Goal: Find specific page/section: Find specific page/section

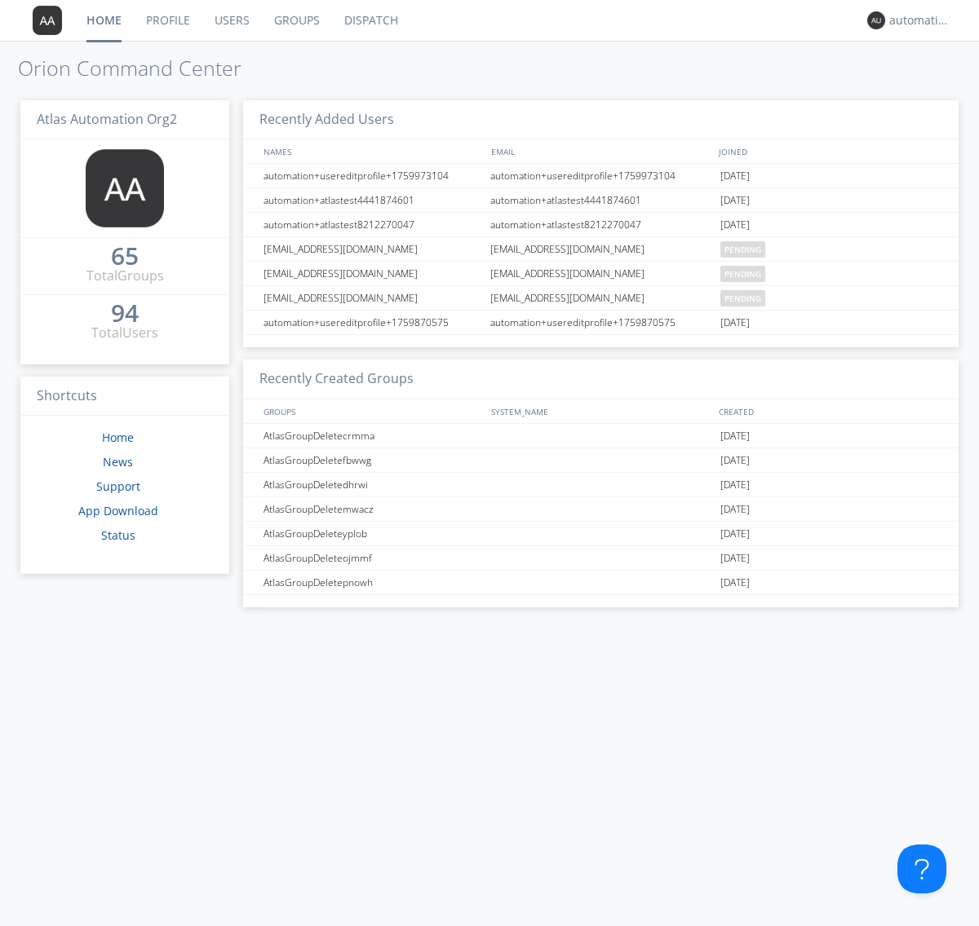
click at [369, 20] on link "Dispatch" at bounding box center [371, 20] width 78 height 41
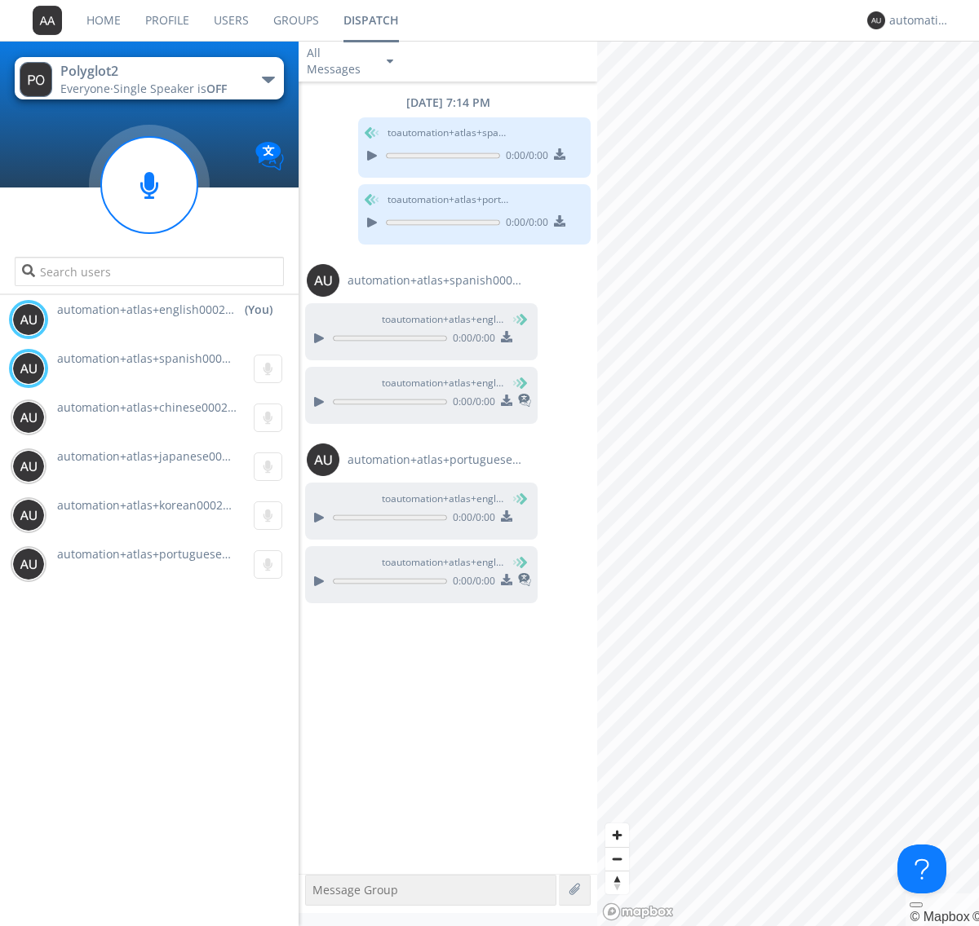
click at [268, 79] on div "button" at bounding box center [268, 80] width 13 height 7
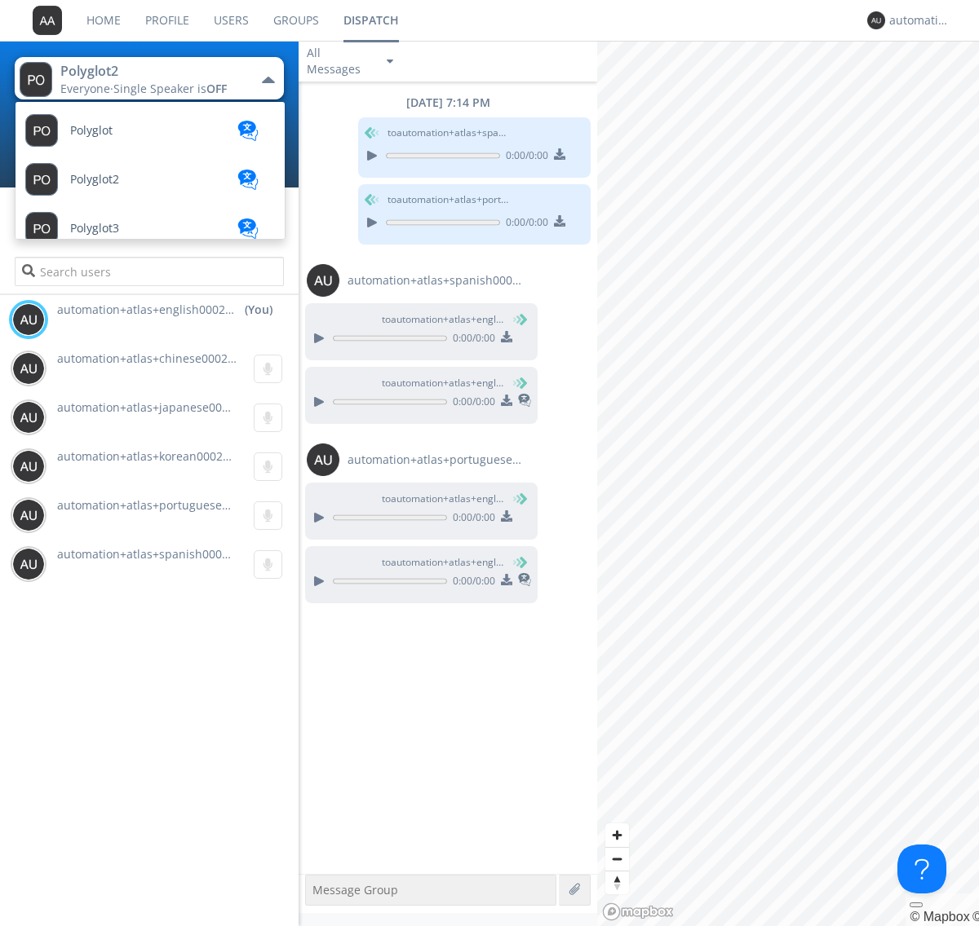
click at [95, 228] on span "Polyglot3" at bounding box center [94, 229] width 49 height 12
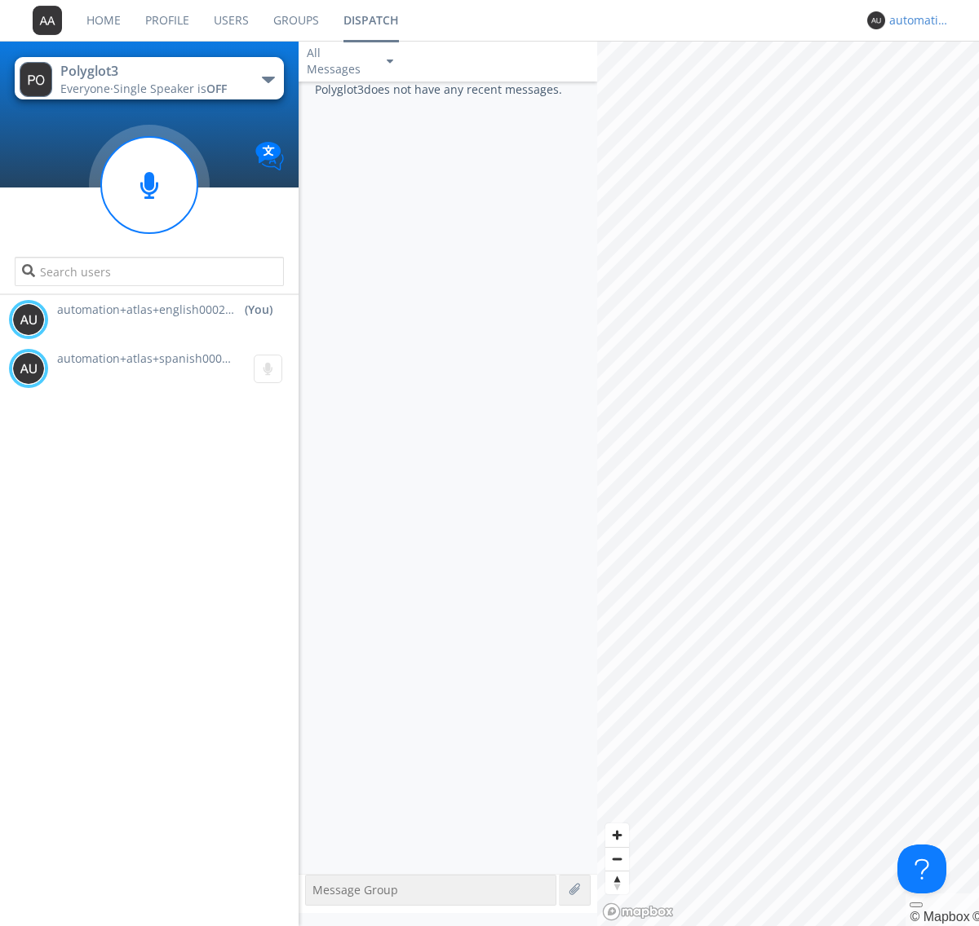
click at [915, 20] on div "automation+atlas+english0002+org2" at bounding box center [919, 20] width 61 height 16
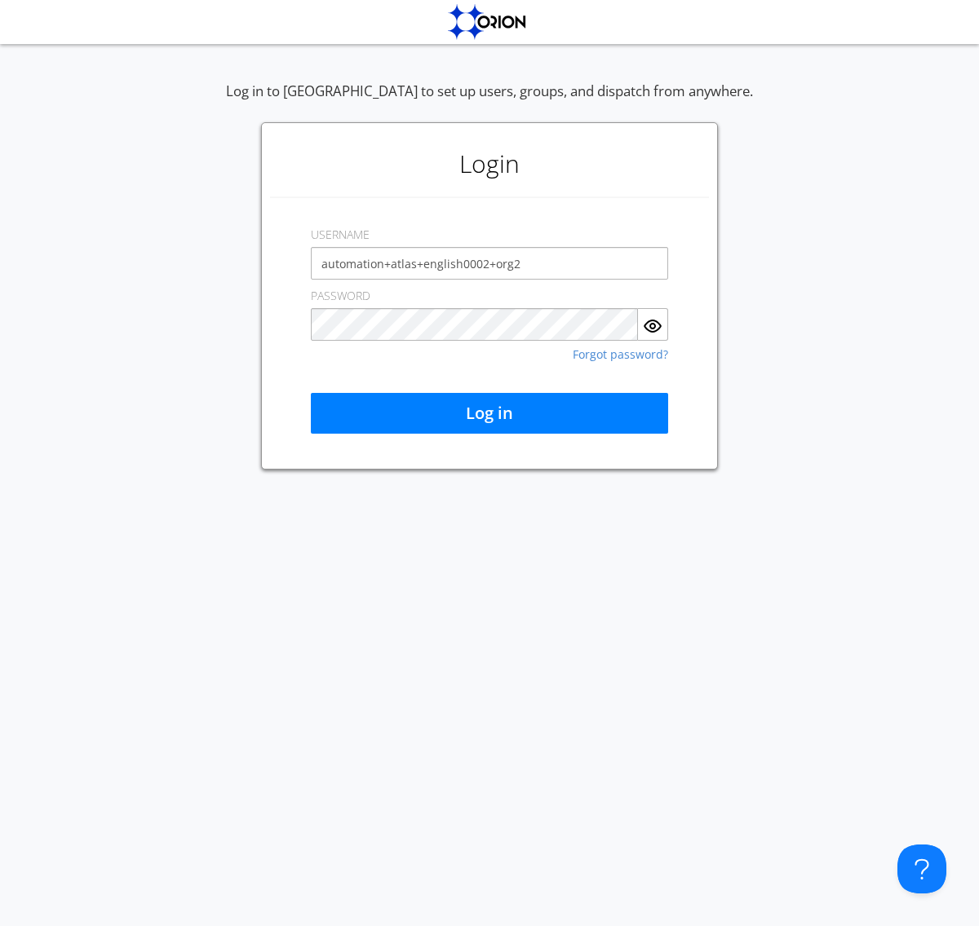
type input "automation+atlas+english0002+org2"
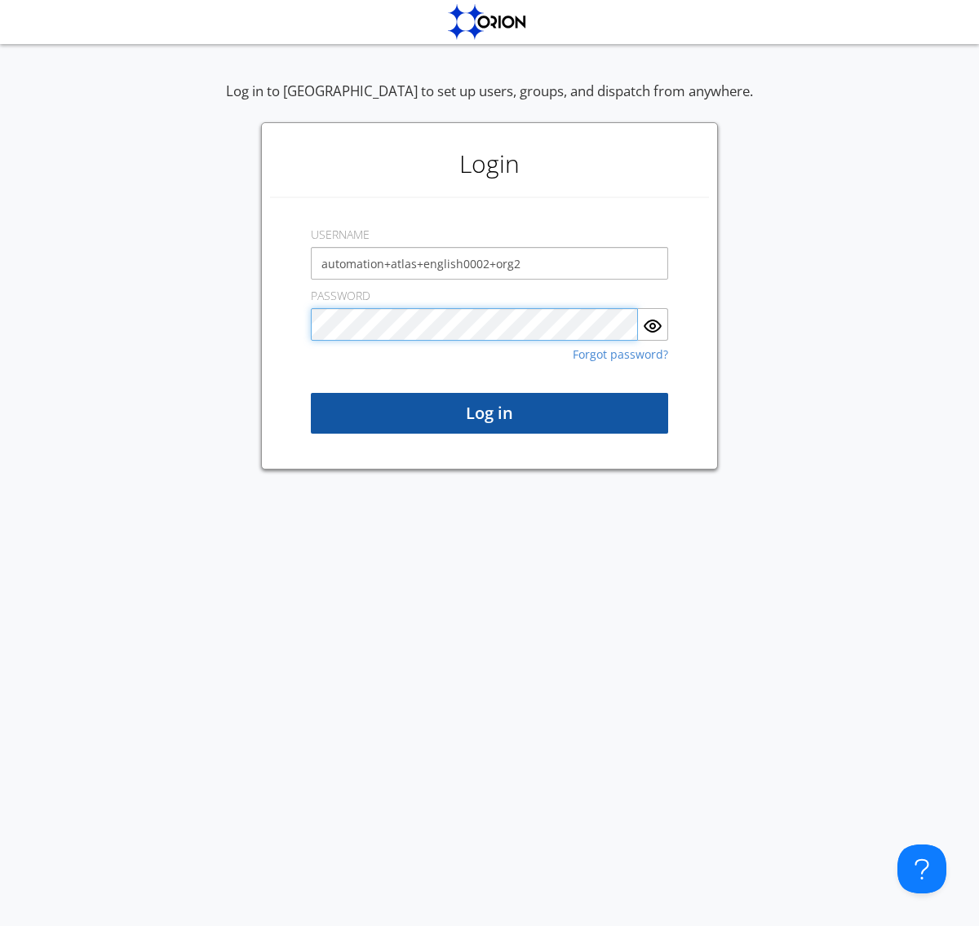
click at [489, 413] on button "Log in" at bounding box center [489, 413] width 357 height 41
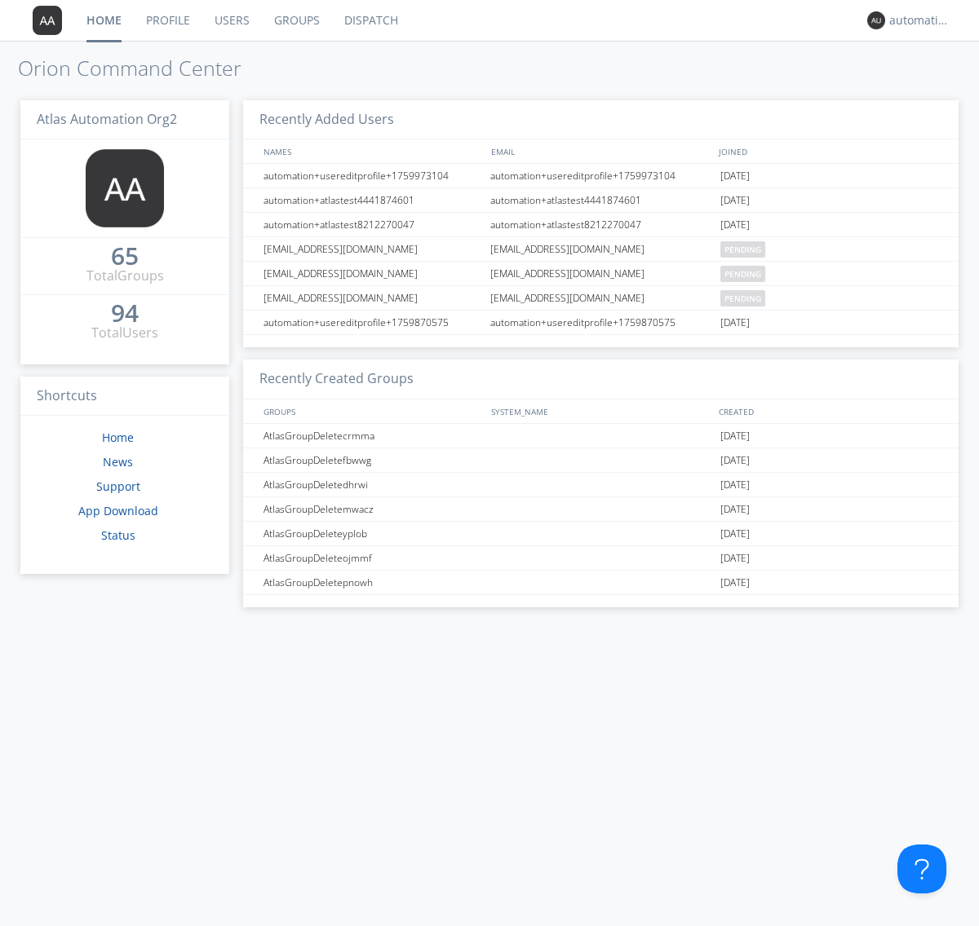
click at [369, 20] on link "Dispatch" at bounding box center [371, 20] width 78 height 41
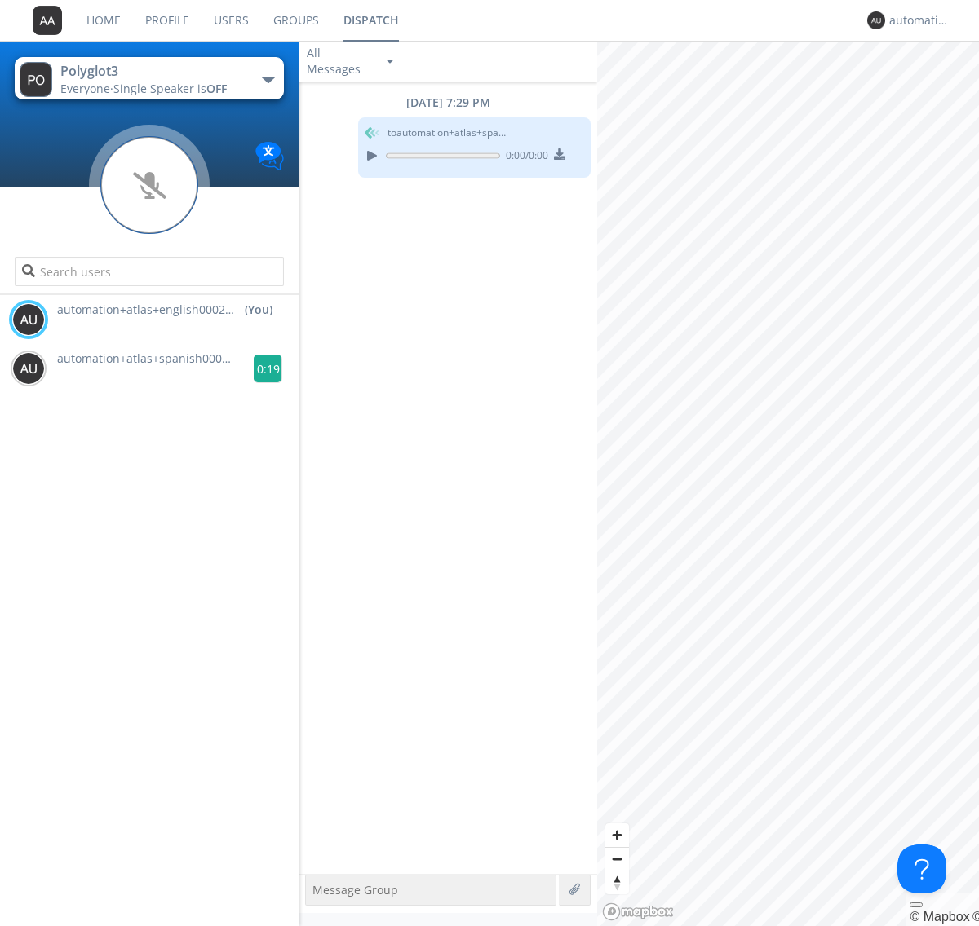
click at [261, 369] on g at bounding box center [268, 369] width 29 height 29
